Goal: Transaction & Acquisition: Purchase product/service

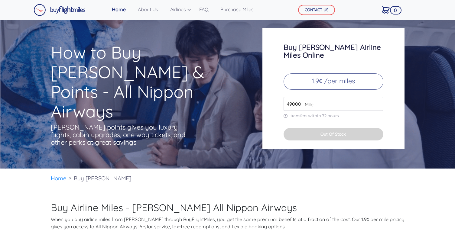
click at [321, 75] on p "1.9¢ /per miles" at bounding box center [333, 81] width 100 height 16
click at [294, 97] on input "49000" at bounding box center [333, 104] width 100 height 14
click at [377, 97] on input "50000" at bounding box center [333, 104] width 100 height 14
type input "49000"
click at [376, 99] on input "49000" at bounding box center [333, 104] width 100 height 14
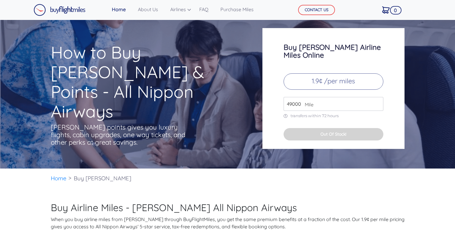
click at [376, 99] on input "49000" at bounding box center [333, 104] width 100 height 14
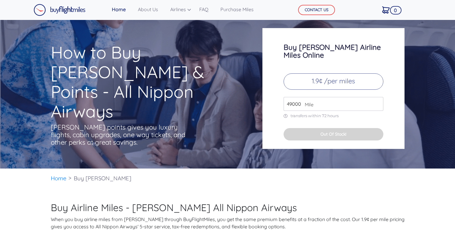
click at [376, 99] on input "49000" at bounding box center [333, 104] width 100 height 14
